Goal: Task Accomplishment & Management: Manage account settings

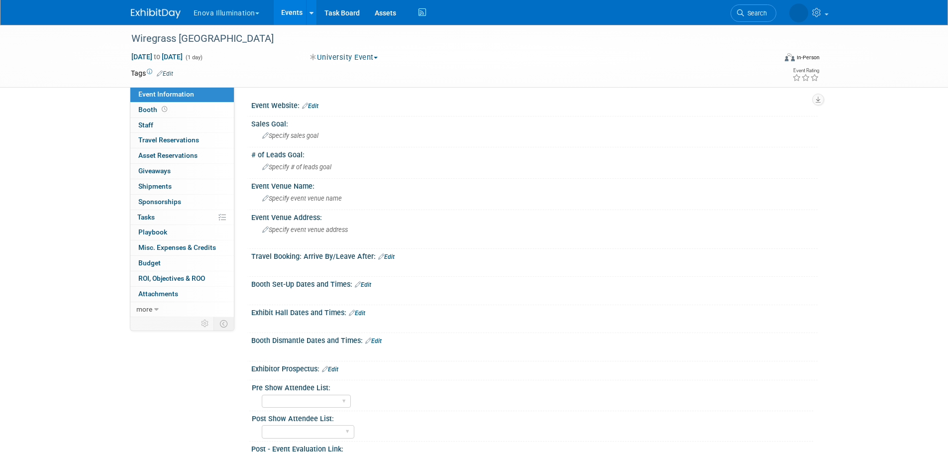
click at [362, 316] on div "Exhibit Hall Dates and Times: Edit X" at bounding box center [532, 319] width 571 height 28
click at [365, 313] on link "Edit" at bounding box center [357, 313] width 16 height 7
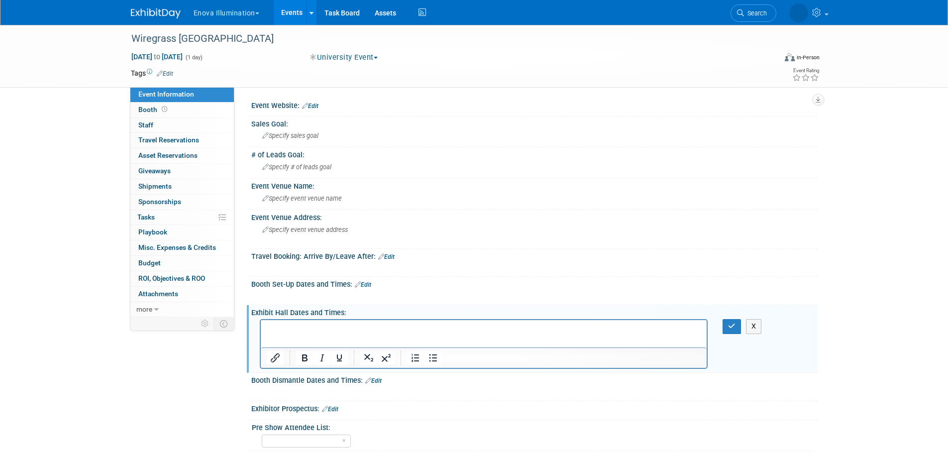
click at [351, 352] on div at bounding box center [322, 358] width 64 height 16
click at [349, 333] on p "Rich Text Area. Press ALT-0 for help." at bounding box center [483, 329] width 435 height 10
click at [731, 322] on button "button" at bounding box center [732, 326] width 18 height 14
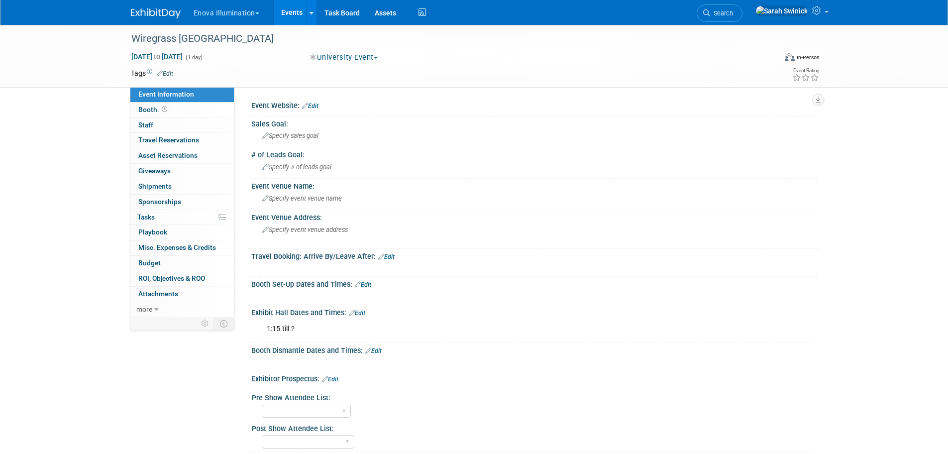
click at [372, 288] on div "Booth Set-Up Dates and Times: Edit X" at bounding box center [532, 291] width 571 height 28
click at [371, 287] on link "Edit" at bounding box center [363, 284] width 16 height 7
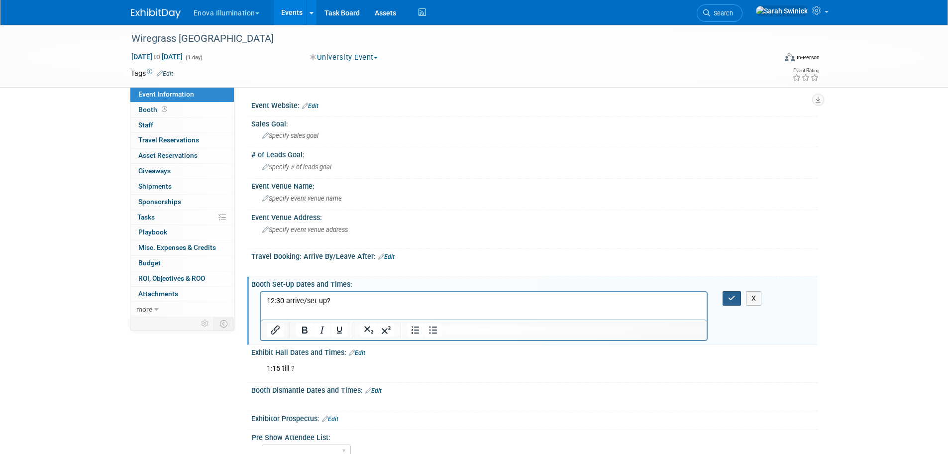
click at [732, 295] on icon "button" at bounding box center [731, 298] width 7 height 7
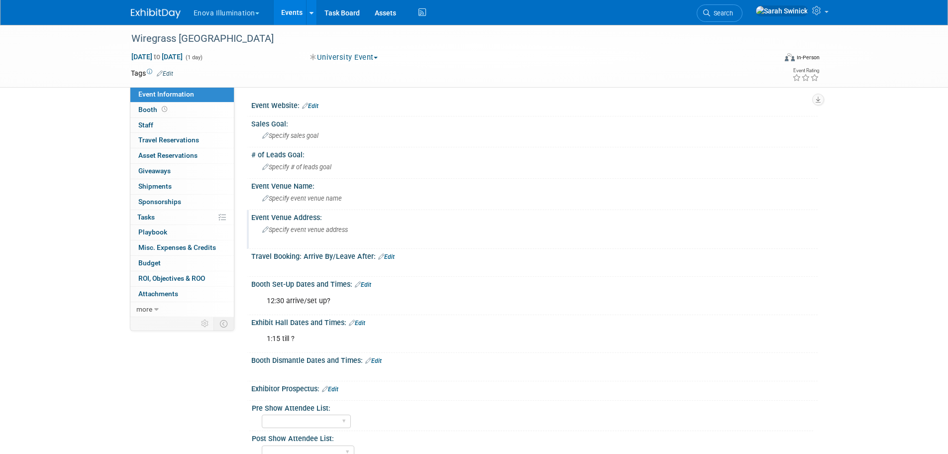
click at [274, 231] on span "Specify event venue address" at bounding box center [305, 229] width 86 height 7
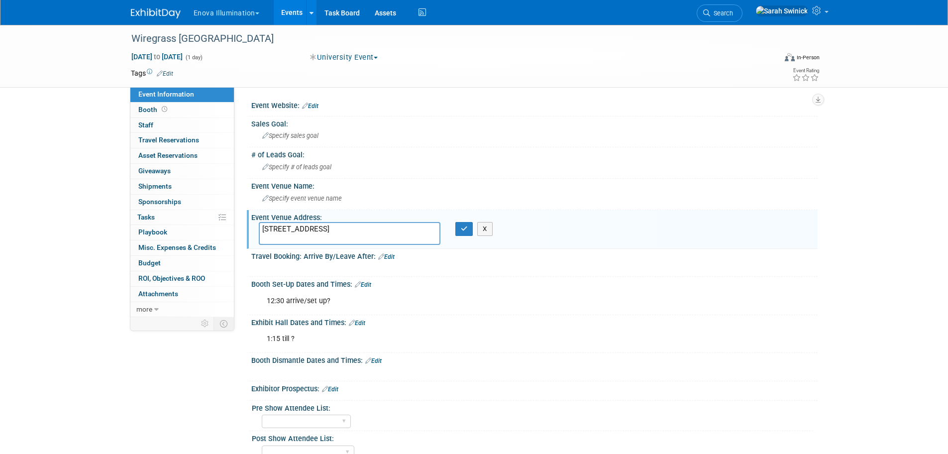
drag, startPoint x: 321, startPoint y: 227, endPoint x: 383, endPoint y: 253, distance: 66.3
click at [321, 228] on textarea "[STREET_ADDRESS]" at bounding box center [350, 233] width 182 height 23
type textarea "[STREET_ADDRESS]"
drag, startPoint x: 461, startPoint y: 229, endPoint x: 430, endPoint y: 228, distance: 31.4
click at [461, 227] on icon "button" at bounding box center [464, 228] width 7 height 6
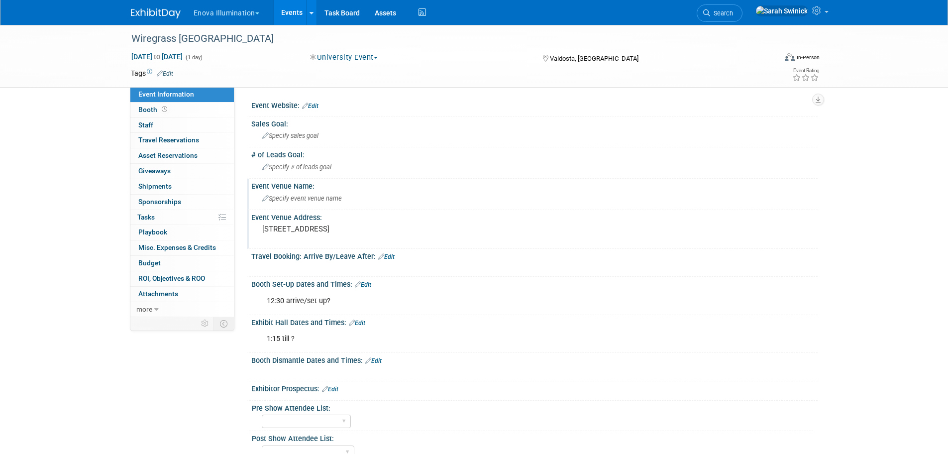
click at [286, 199] on span "Specify event venue name" at bounding box center [302, 198] width 80 height 7
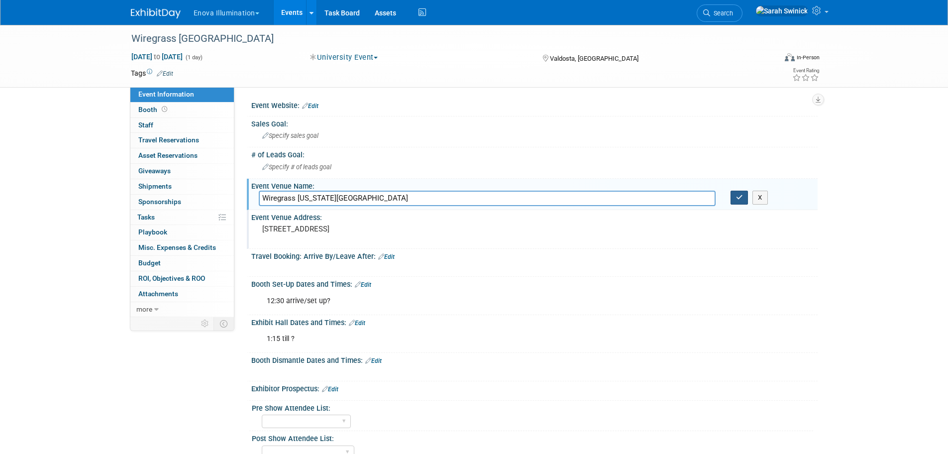
type input "Wiregrass [US_STATE][GEOGRAPHIC_DATA]"
click at [743, 195] on button "button" at bounding box center [740, 198] width 18 height 14
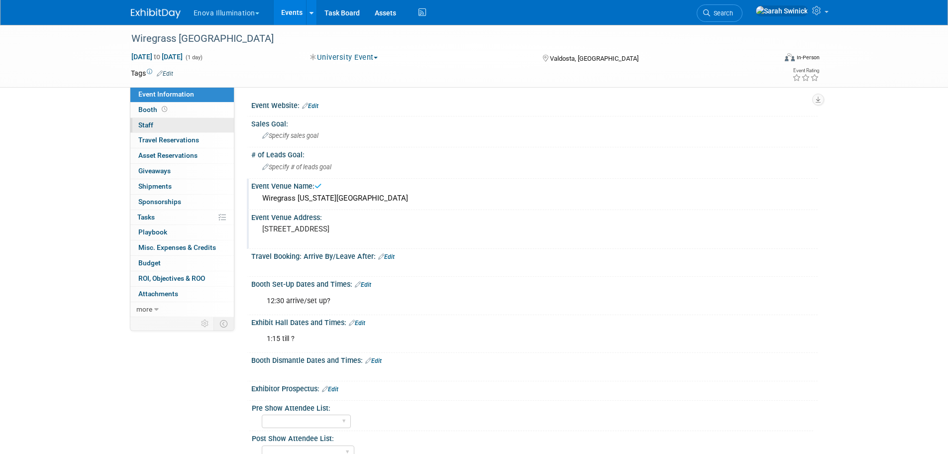
click at [162, 119] on link "0 Staff 0" at bounding box center [182, 125] width 104 height 15
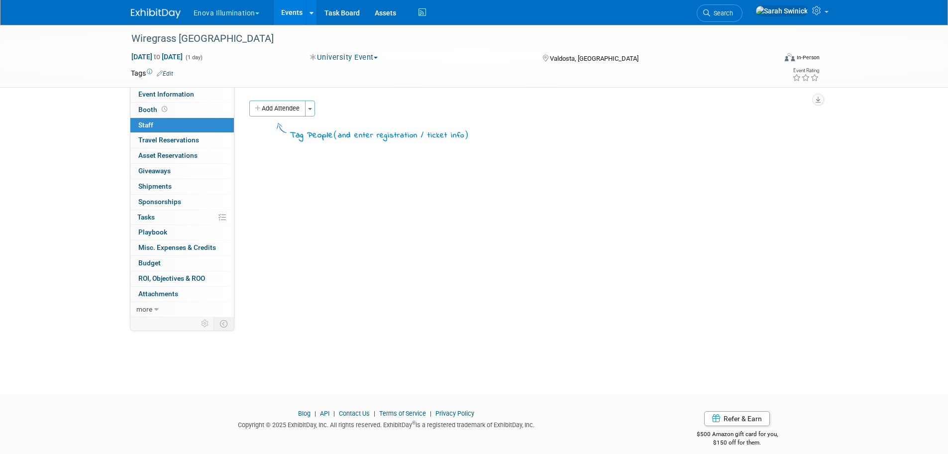
click at [262, 108] on button "Add Attendee" at bounding box center [277, 109] width 56 height 16
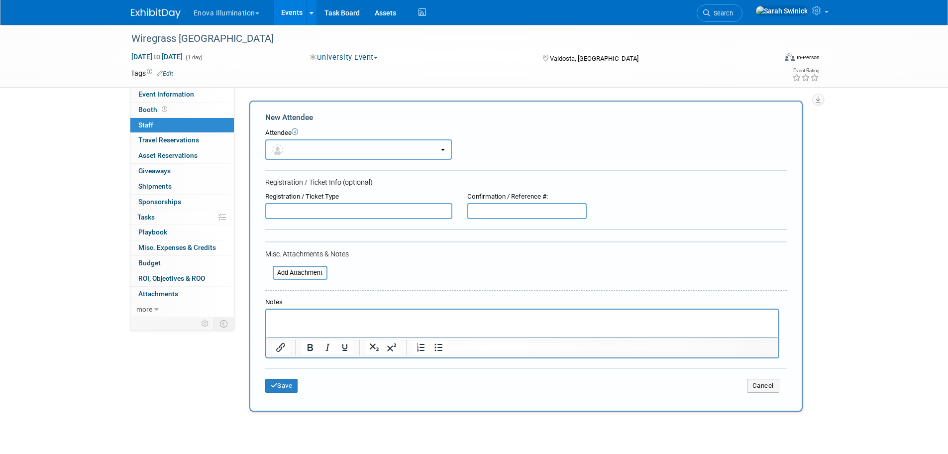
drag, startPoint x: 279, startPoint y: 141, endPoint x: 279, endPoint y: 152, distance: 10.5
click at [279, 142] on button "button" at bounding box center [358, 149] width 187 height 20
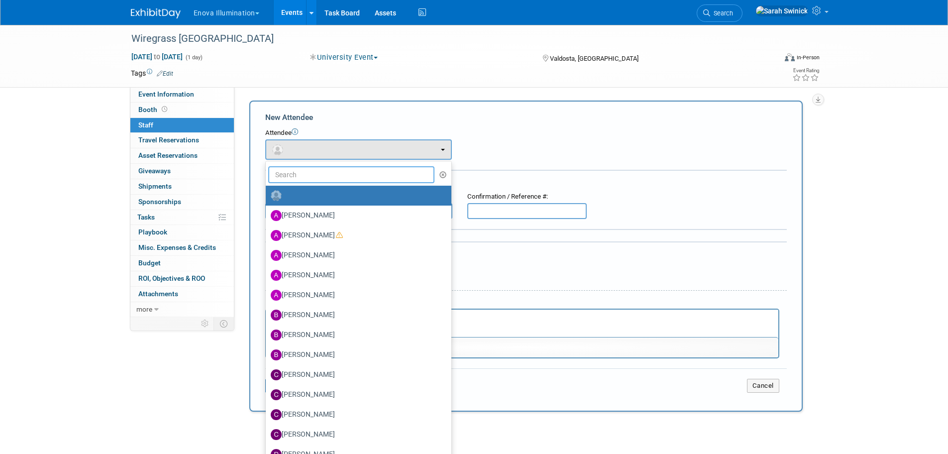
click at [279, 167] on input "text" at bounding box center [351, 174] width 167 height 17
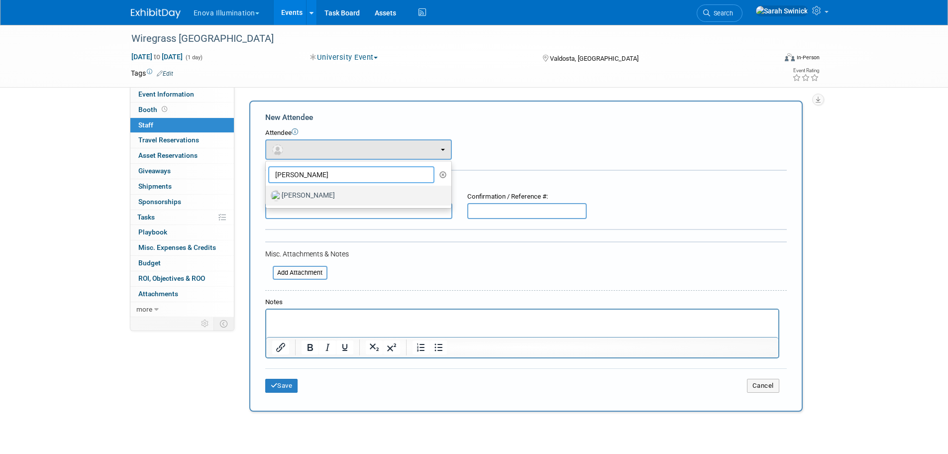
type input "[PERSON_NAME]"
click at [321, 190] on link "[PERSON_NAME]" at bounding box center [359, 196] width 186 height 20
click at [321, 194] on label "[PERSON_NAME]" at bounding box center [356, 196] width 171 height 16
click at [267, 194] on input "[PERSON_NAME]" at bounding box center [264, 194] width 6 height 6
select select "eeb87847-82d4-4cf9-936b-754060a28868"
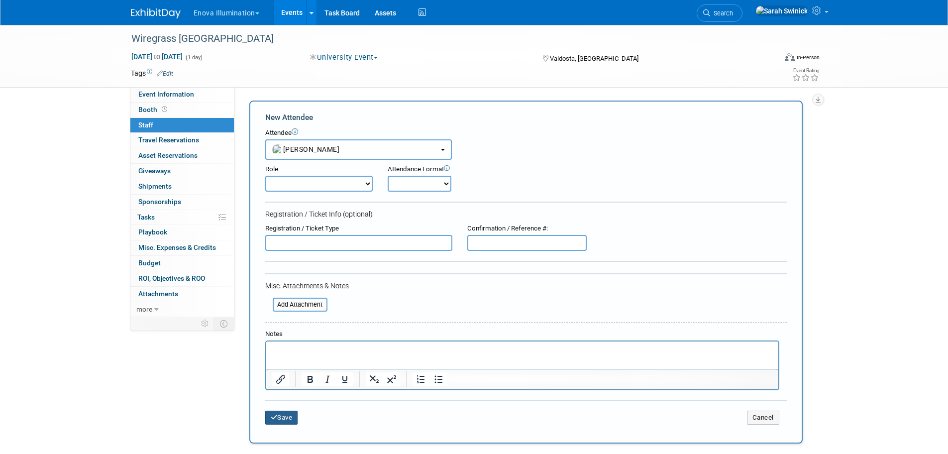
drag, startPoint x: 284, startPoint y: 413, endPoint x: 282, endPoint y: 404, distance: 8.6
click at [284, 412] on button "Save" at bounding box center [281, 418] width 33 height 14
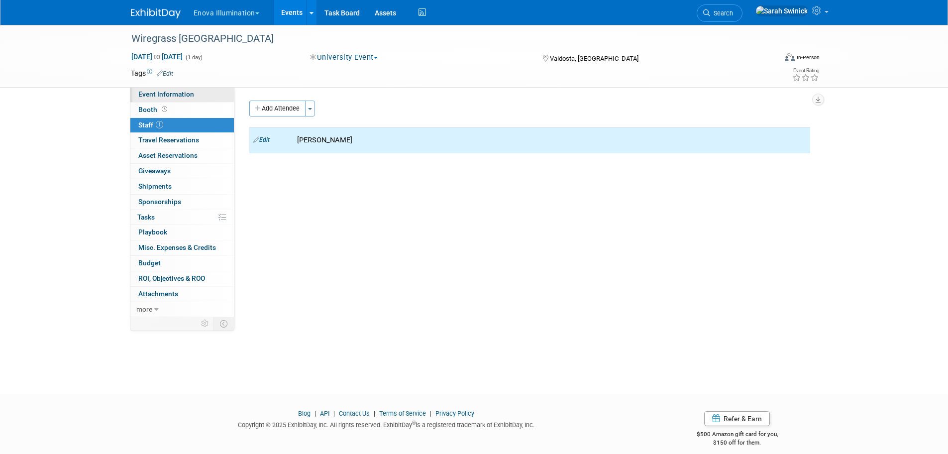
click at [206, 100] on link "Event Information" at bounding box center [182, 94] width 104 height 15
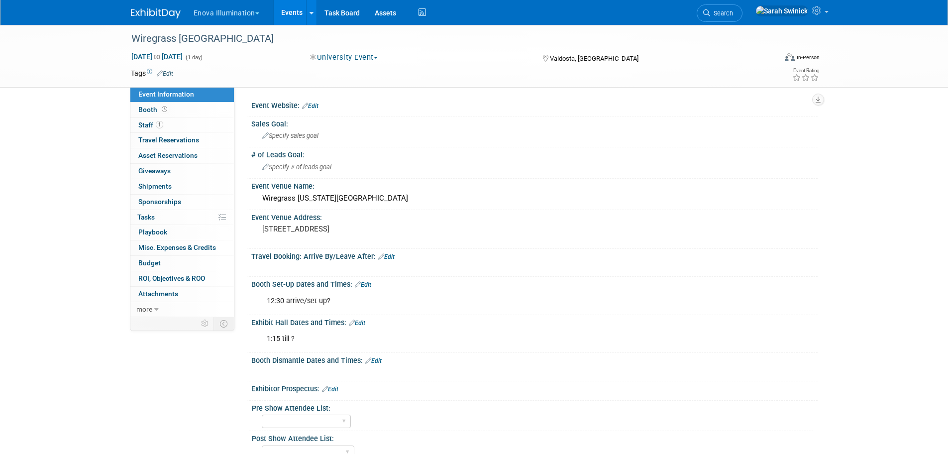
click at [171, 7] on link at bounding box center [162, 8] width 62 height 8
